Goal: Find specific page/section: Find specific page/section

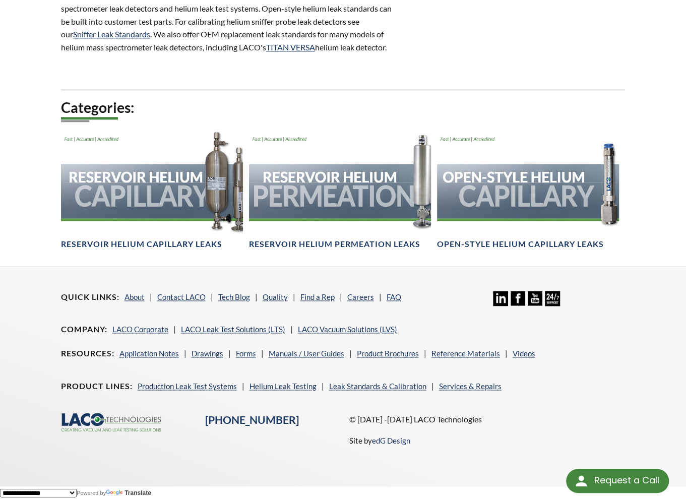
scroll to position [623, 0]
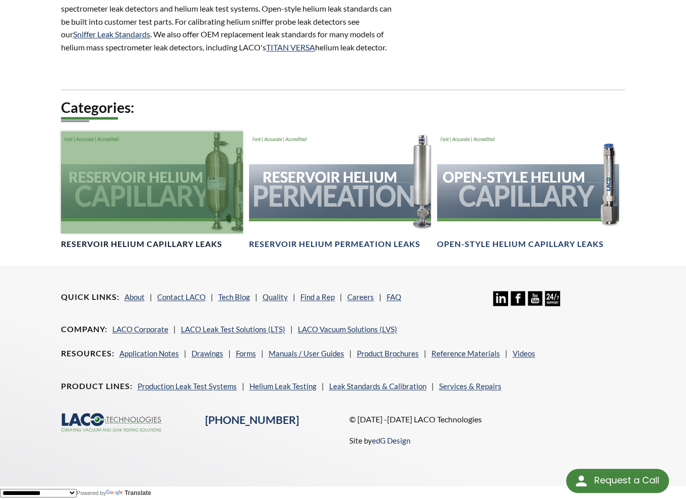
click at [206, 246] on h4 "Reservoir Helium Capillary Leaks" at bounding box center [141, 244] width 161 height 11
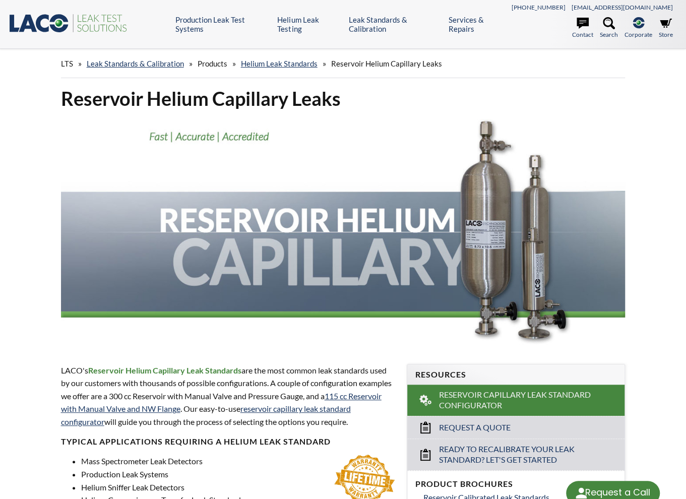
select select "Language Translate Widget"
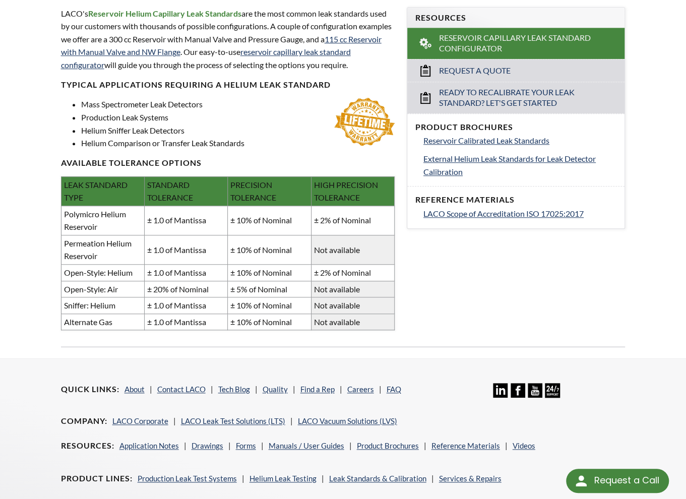
scroll to position [353, 0]
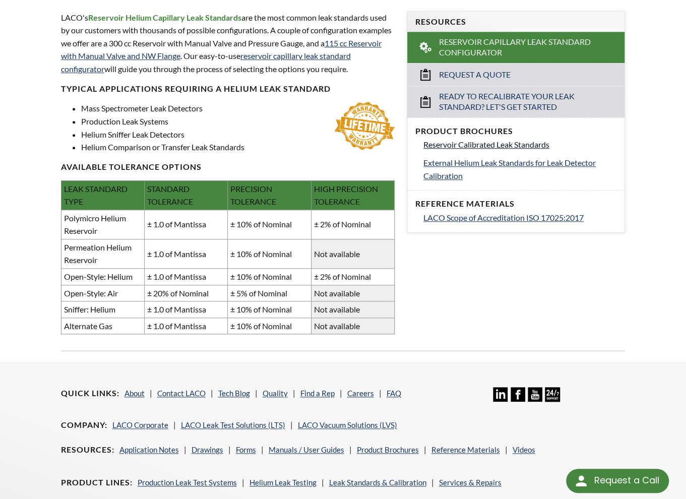
click at [490, 144] on span "Reservoir Calibrated Leak Standards" at bounding box center [486, 145] width 126 height 10
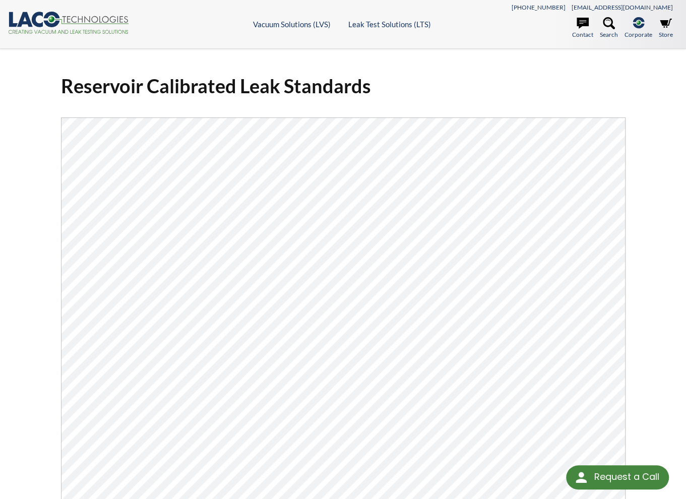
select select "Language Translate Widget"
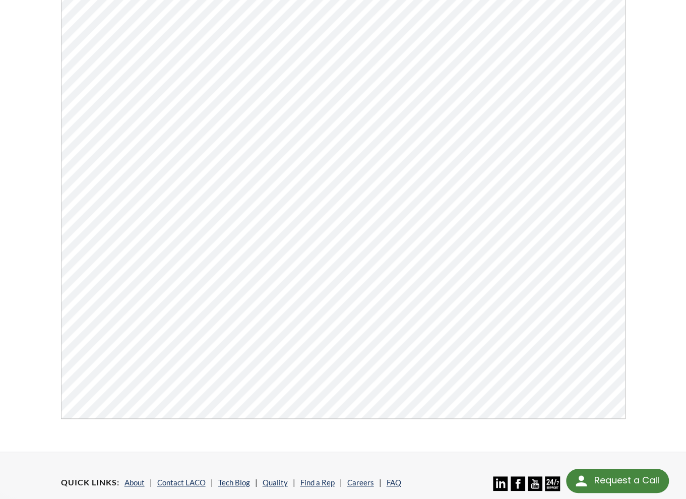
scroll to position [202, 0]
